Goal: Feedback & Contribution: Submit feedback/report problem

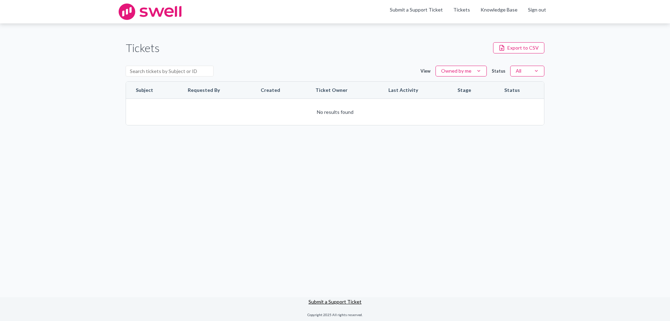
click at [317, 299] on link "Submit a Support Ticket" at bounding box center [334, 301] width 53 height 6
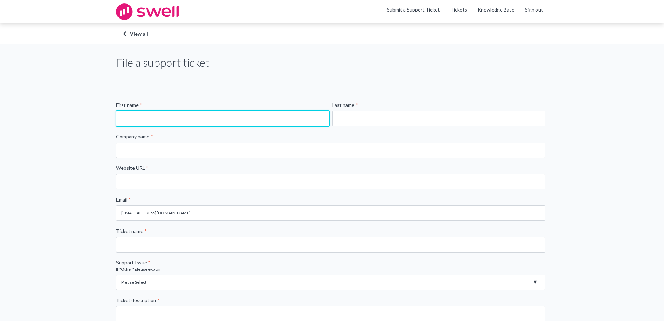
click at [191, 114] on input "First name *" at bounding box center [222, 118] width 213 height 15
type input "Cheryl"
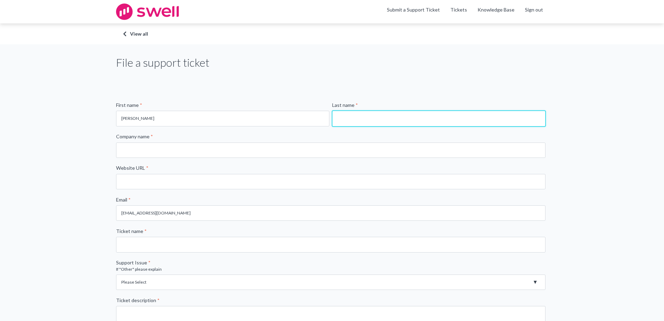
type input "Cornelius"
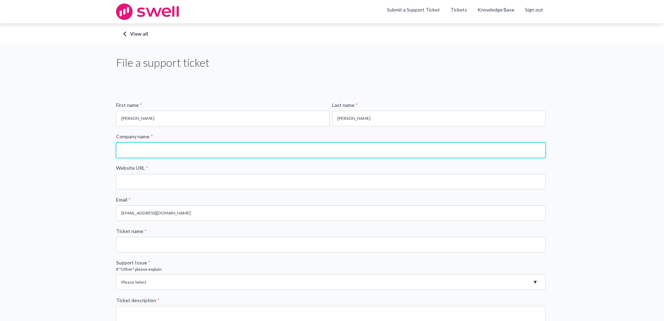
click at [205, 155] on input "Company name *" at bounding box center [331, 149] width 430 height 15
type input "Nautical Dental"
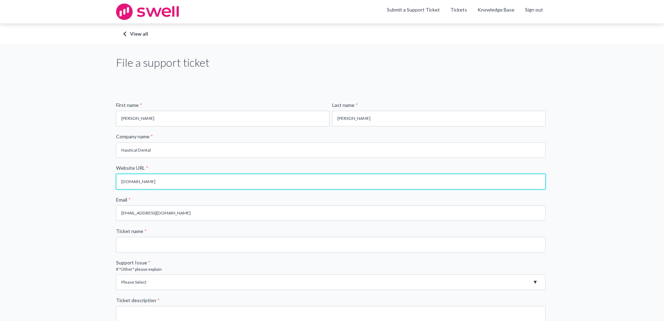
type input "www.nauticaldental.com"
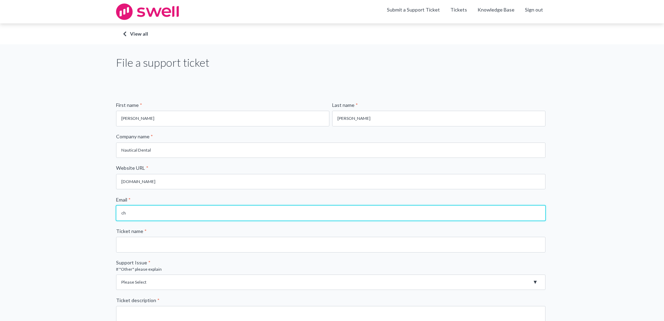
type input "c"
type input "j"
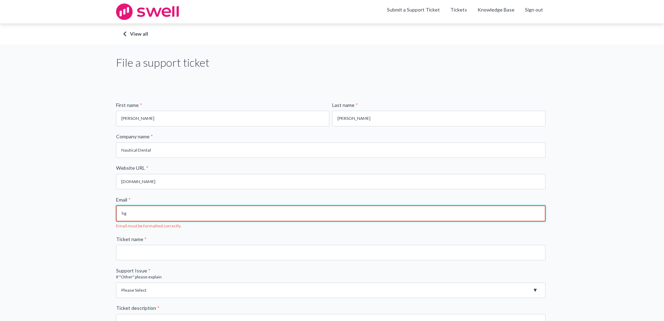
type input "h"
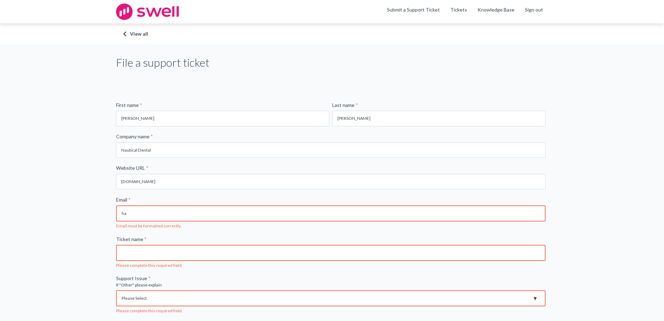
scroll to position [188, 0]
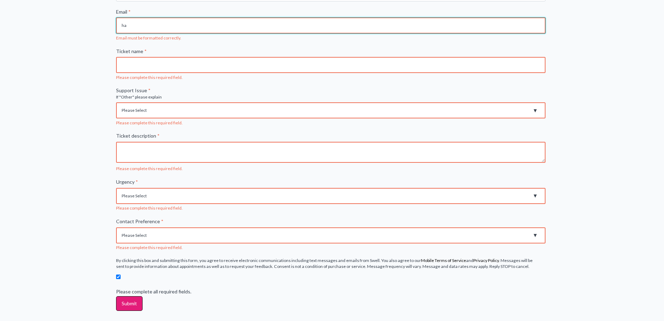
click at [148, 30] on input "ha" at bounding box center [331, 25] width 430 height 16
type input "happyintexas14@gmail.com"
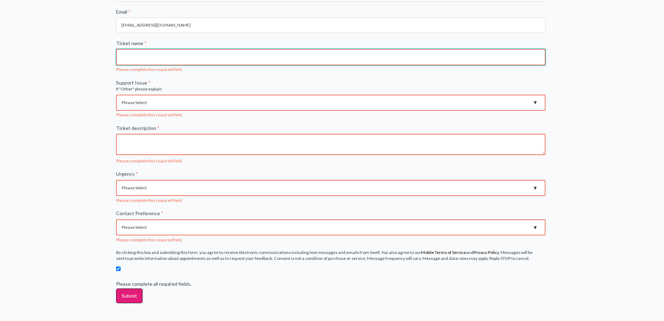
click at [156, 53] on input "Ticket name *" at bounding box center [331, 57] width 430 height 16
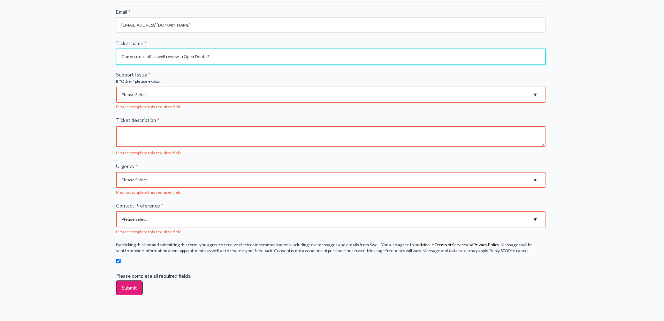
type input "Can you turn off a swell review in Open Dental?"
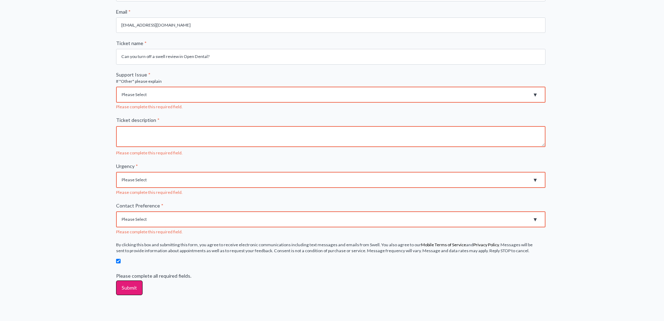
click at [161, 93] on select "Please Select Registration for Business Texting (TCR) Review Invites Not Sendin…" at bounding box center [331, 94] width 430 height 16
select select "Product Walkthrough / Training"
click at [116, 86] on select "Please Select Registration for Business Texting (TCR) Review Invites Not Sendin…" at bounding box center [331, 94] width 430 height 16
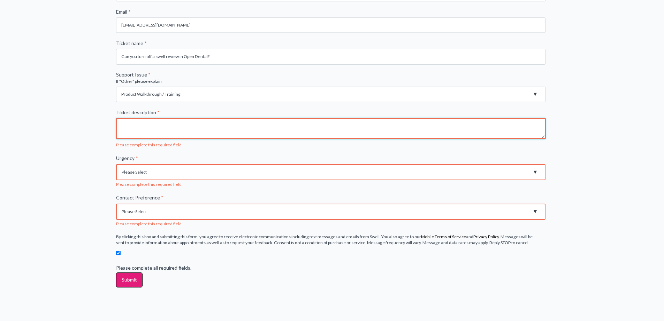
click at [141, 130] on textarea "Ticket description *" at bounding box center [331, 128] width 430 height 21
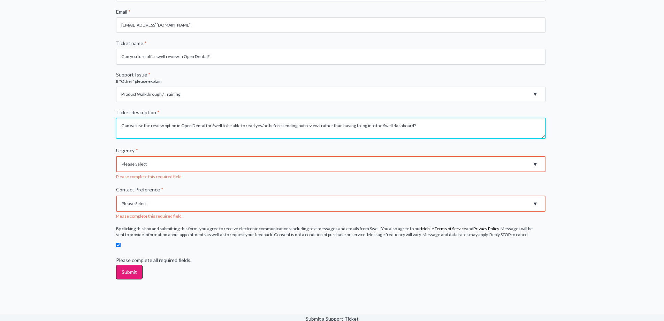
type textarea "Can we use the review option in Open Dental for Swell to be able to read yes/no…"
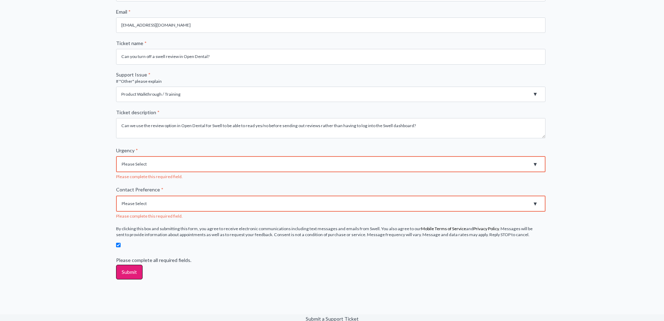
click at [156, 165] on select "Please Select High - Outage - Issue is critically impacting or preventing use o…" at bounding box center [331, 164] width 430 height 16
select select "Low - General question/inquiry"
click at [116, 156] on select "Please Select High - Outage - Issue is critically impacting or preventing use o…" at bounding box center [331, 164] width 430 height 16
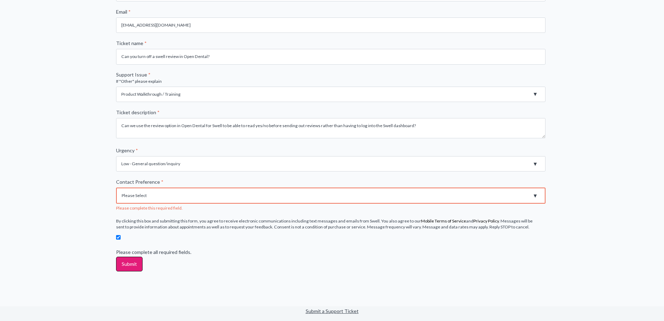
click at [140, 193] on select "Please Select Email Phone" at bounding box center [331, 195] width 430 height 16
select select "Email"
click at [116, 195] on select "Please Select Email Phone" at bounding box center [331, 195] width 430 height 16
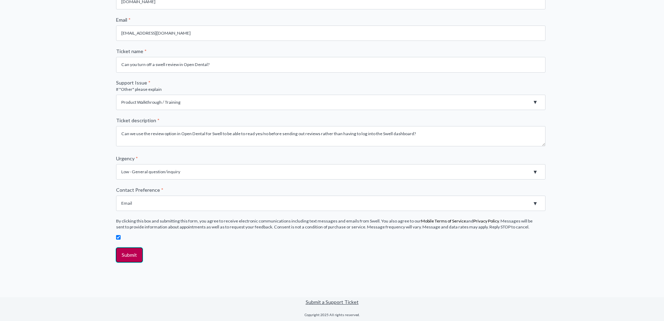
click at [130, 255] on input "Submit" at bounding box center [129, 254] width 27 height 15
